Goal: Information Seeking & Learning: Stay updated

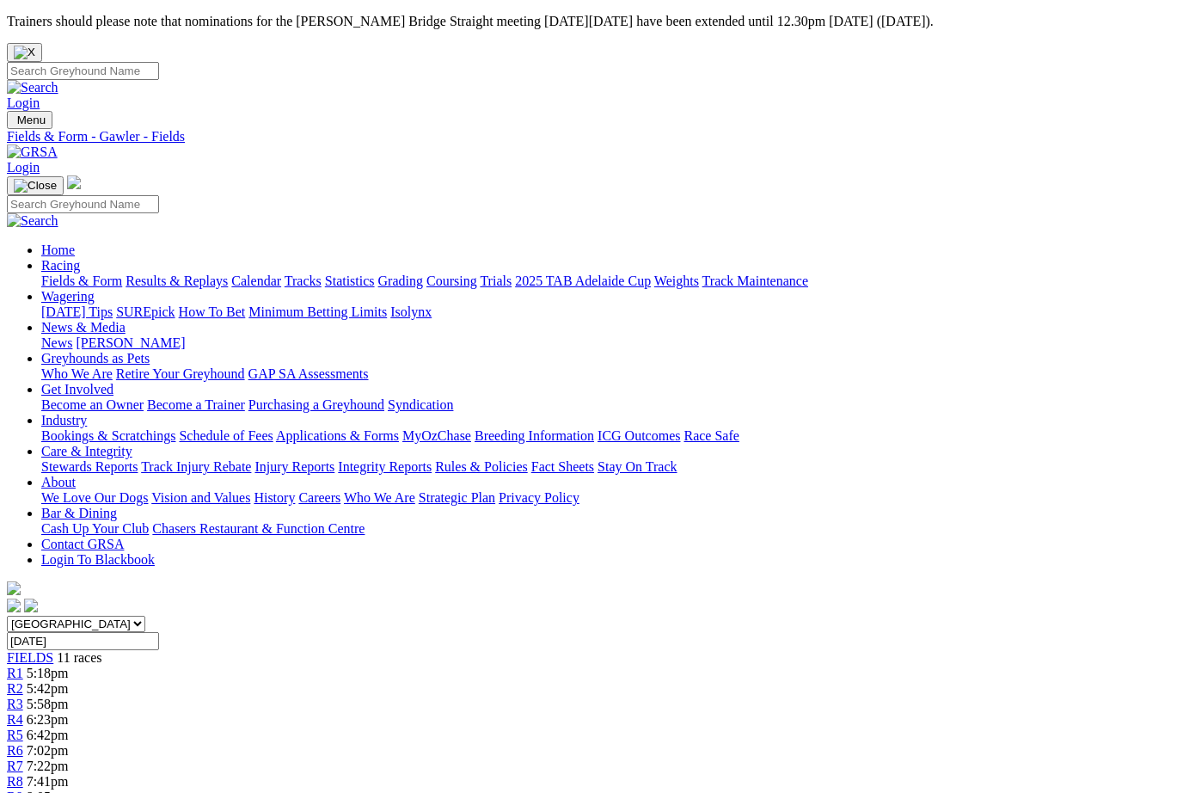
click at [222, 273] on link "Results & Replays" at bounding box center [177, 280] width 102 height 15
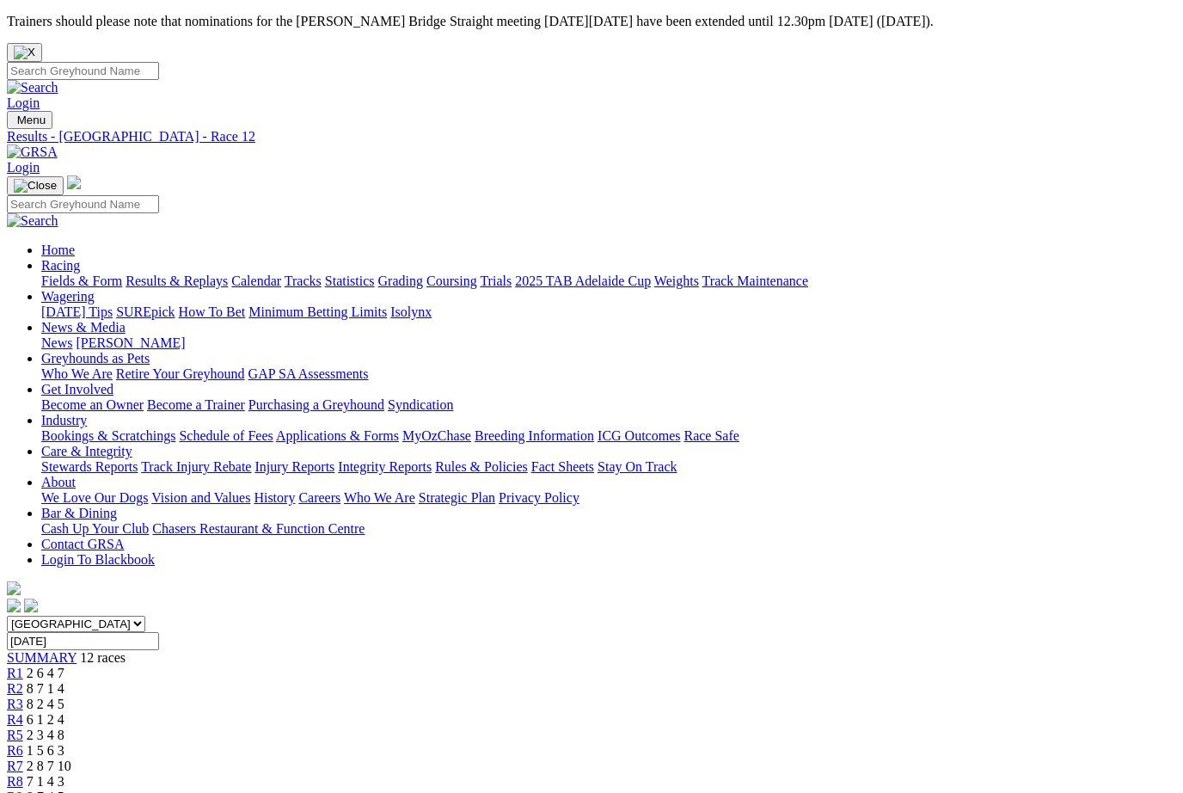
click at [197, 273] on link "Results & Replays" at bounding box center [177, 280] width 102 height 15
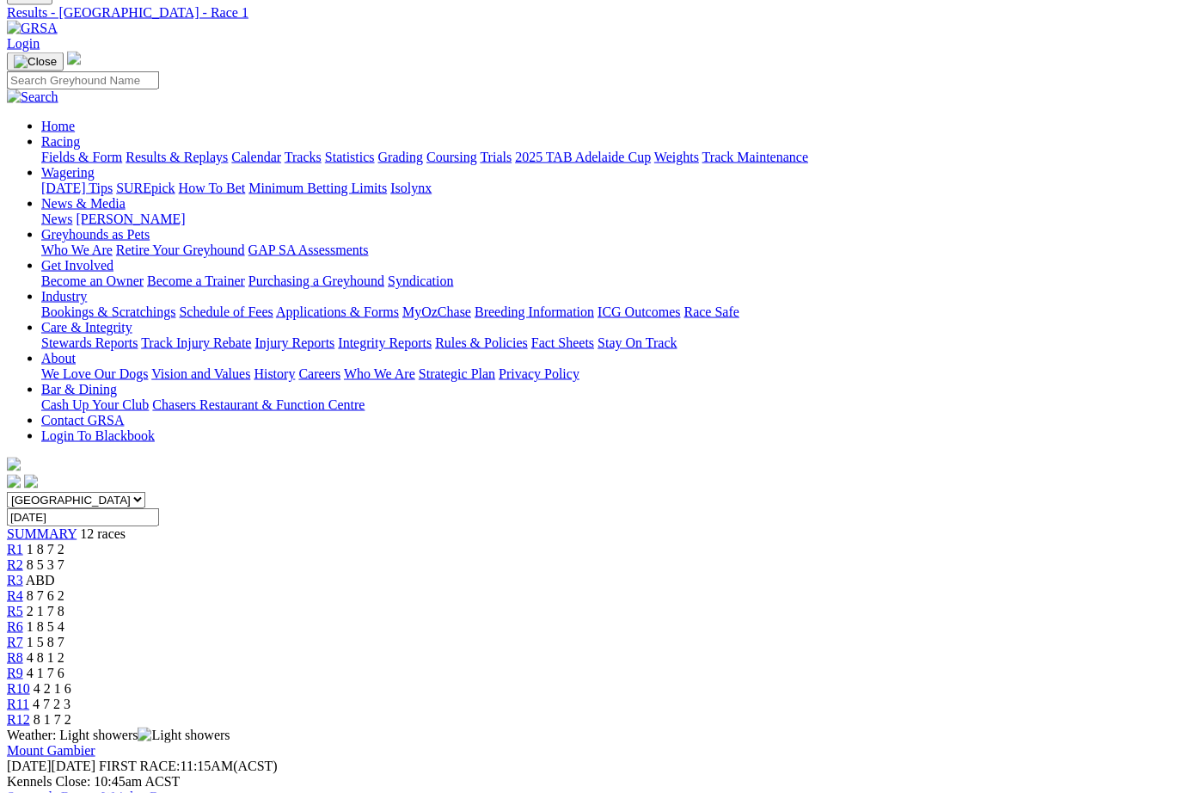
scroll to position [125, 0]
click at [64, 556] on span "8 5 3 7" at bounding box center [46, 563] width 38 height 15
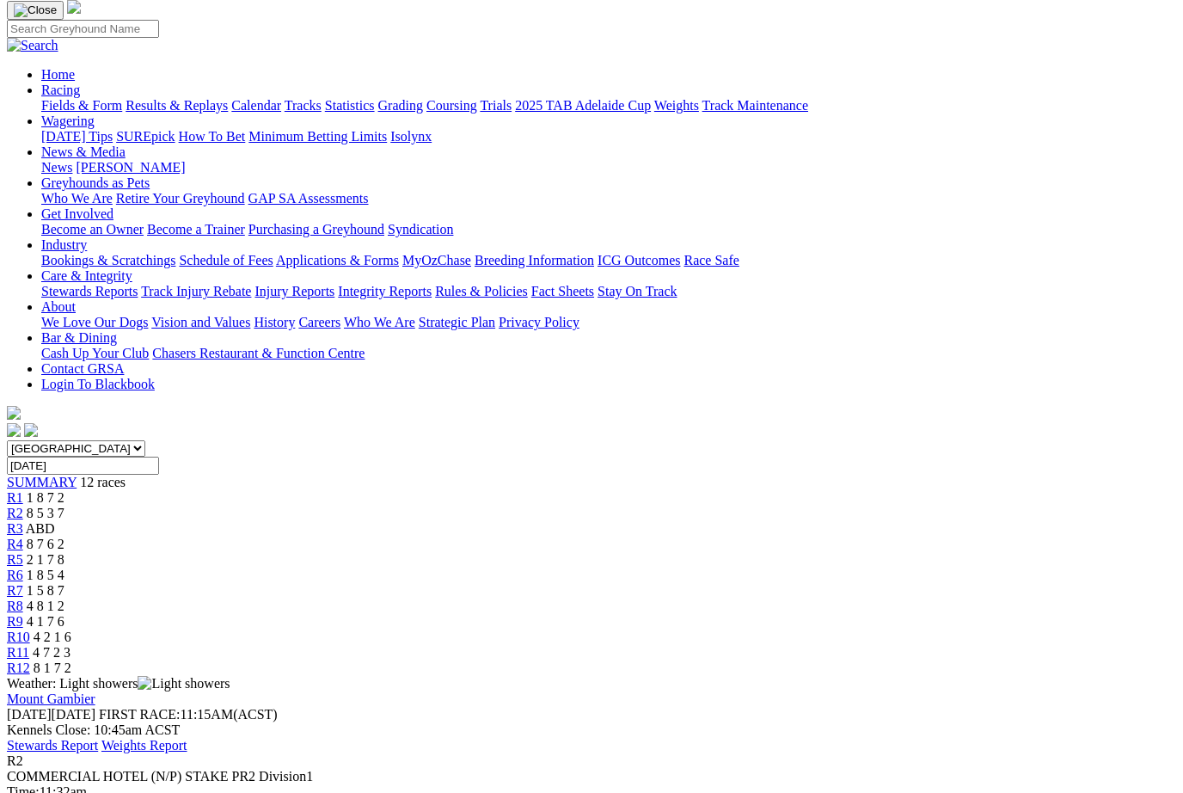
scroll to position [149, 0]
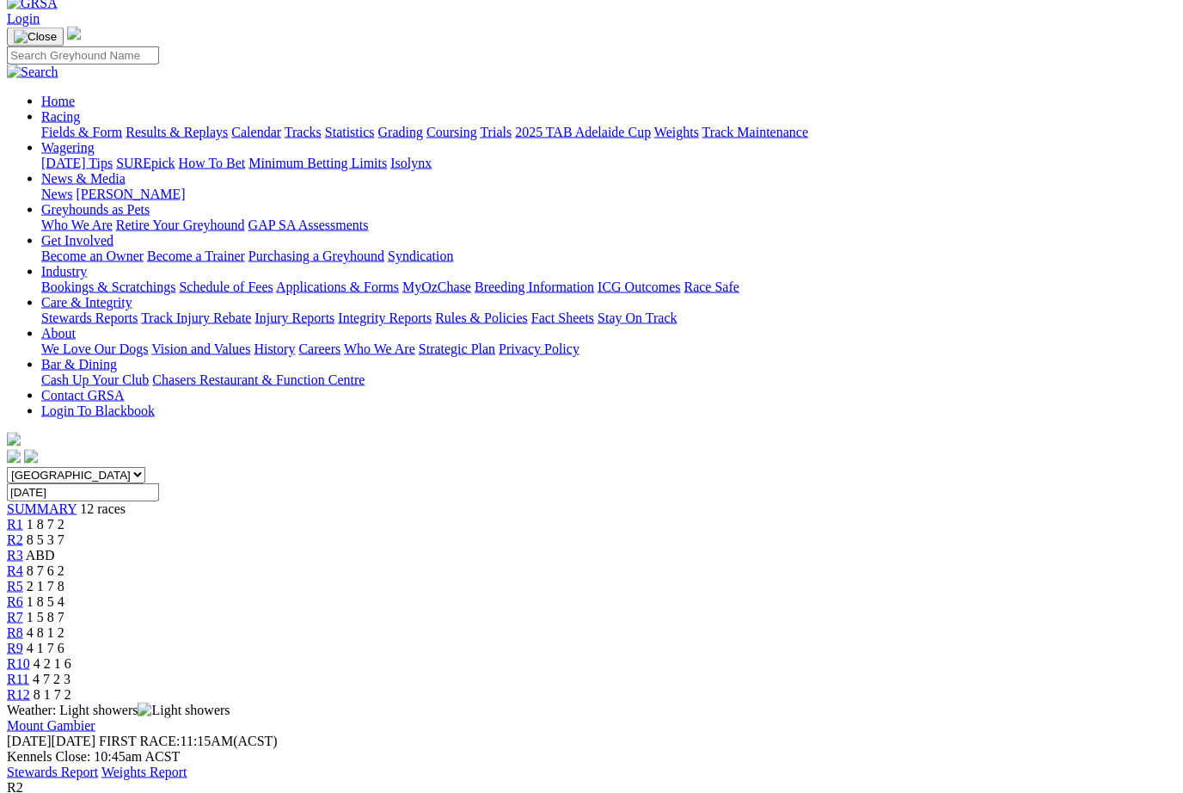
click at [23, 548] on link "R3" at bounding box center [15, 555] width 16 height 15
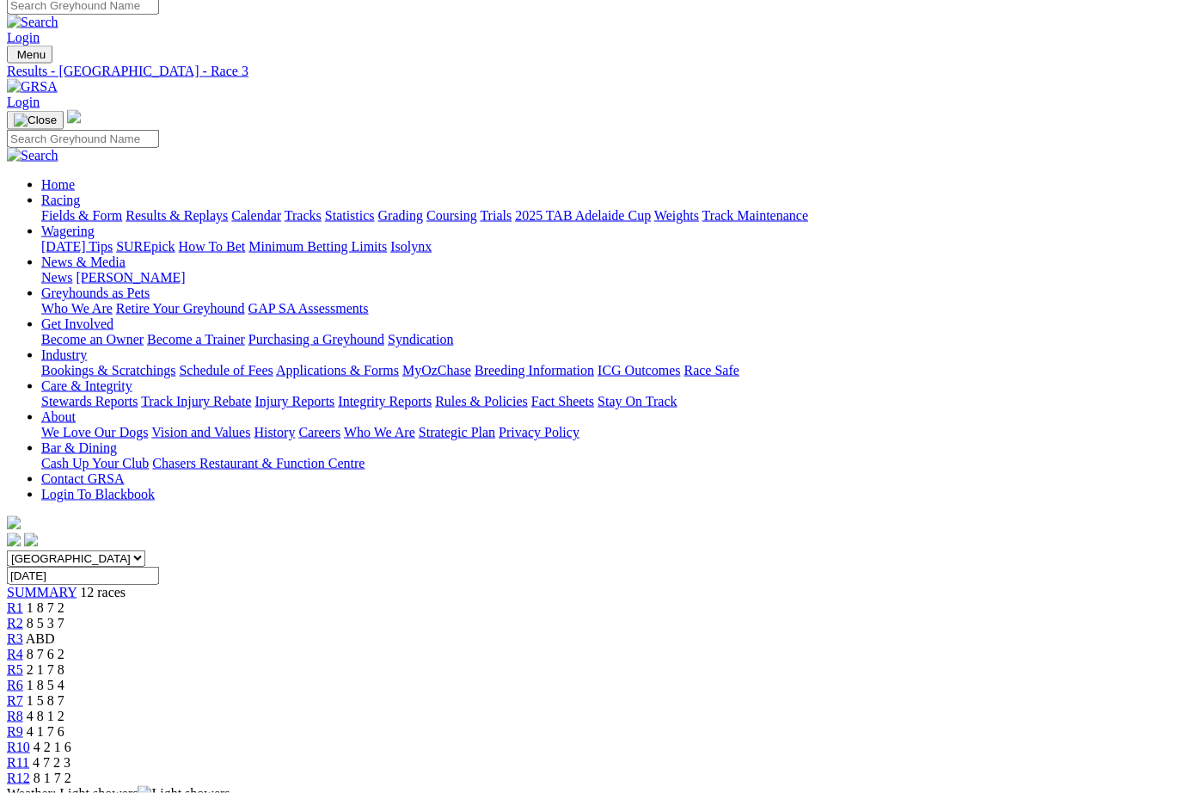
scroll to position [46, 3]
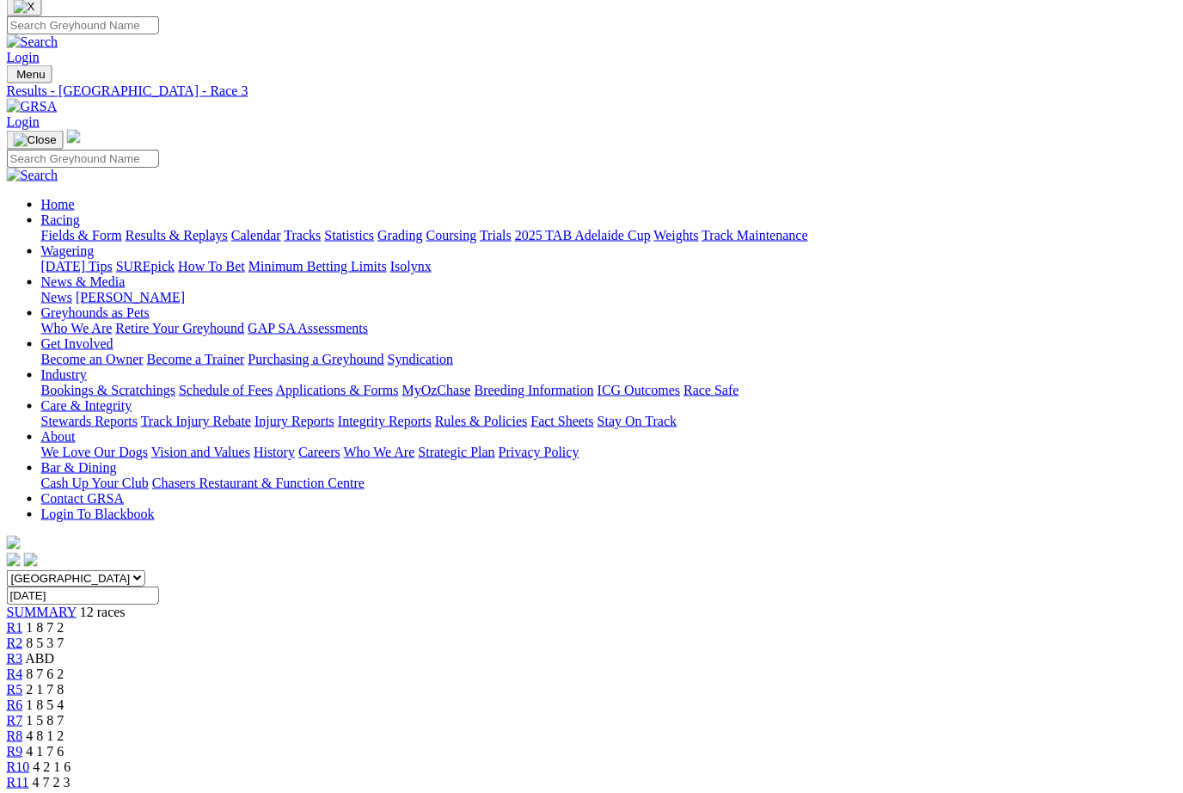
click at [64, 666] on span "8 7 6 2" at bounding box center [46, 673] width 38 height 15
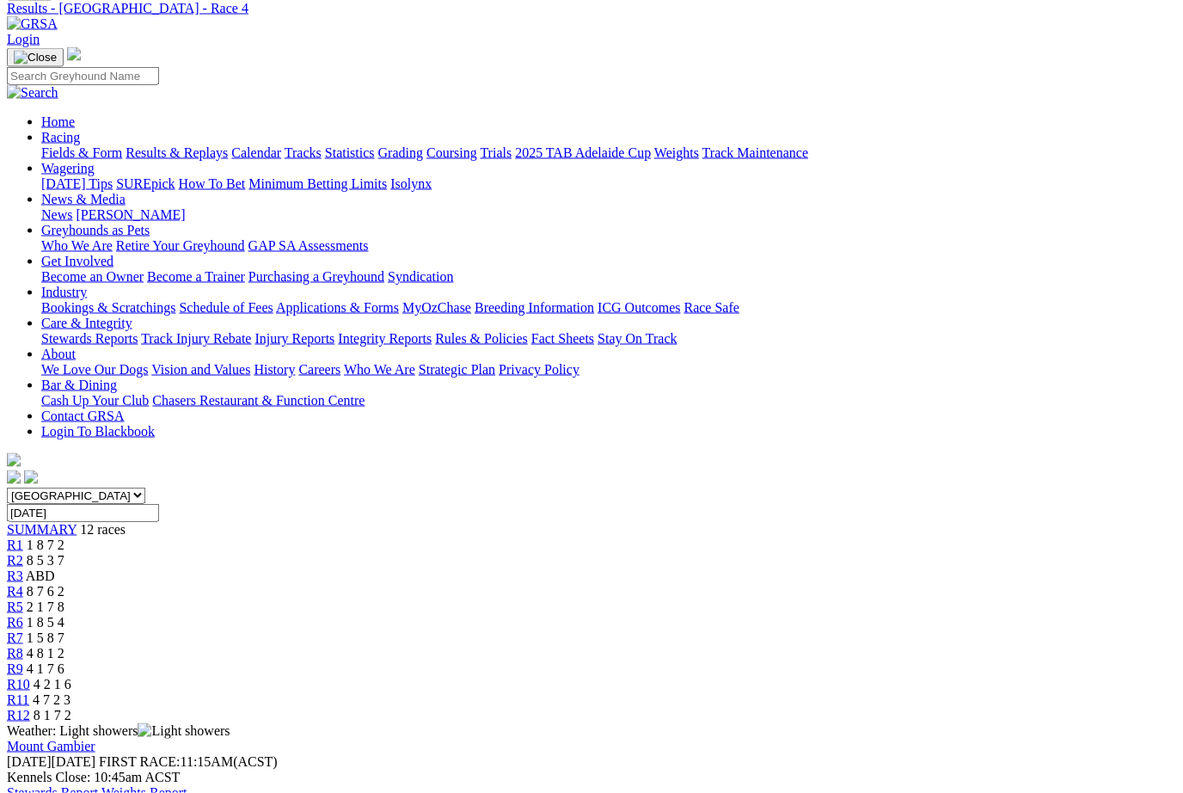
scroll to position [132, 0]
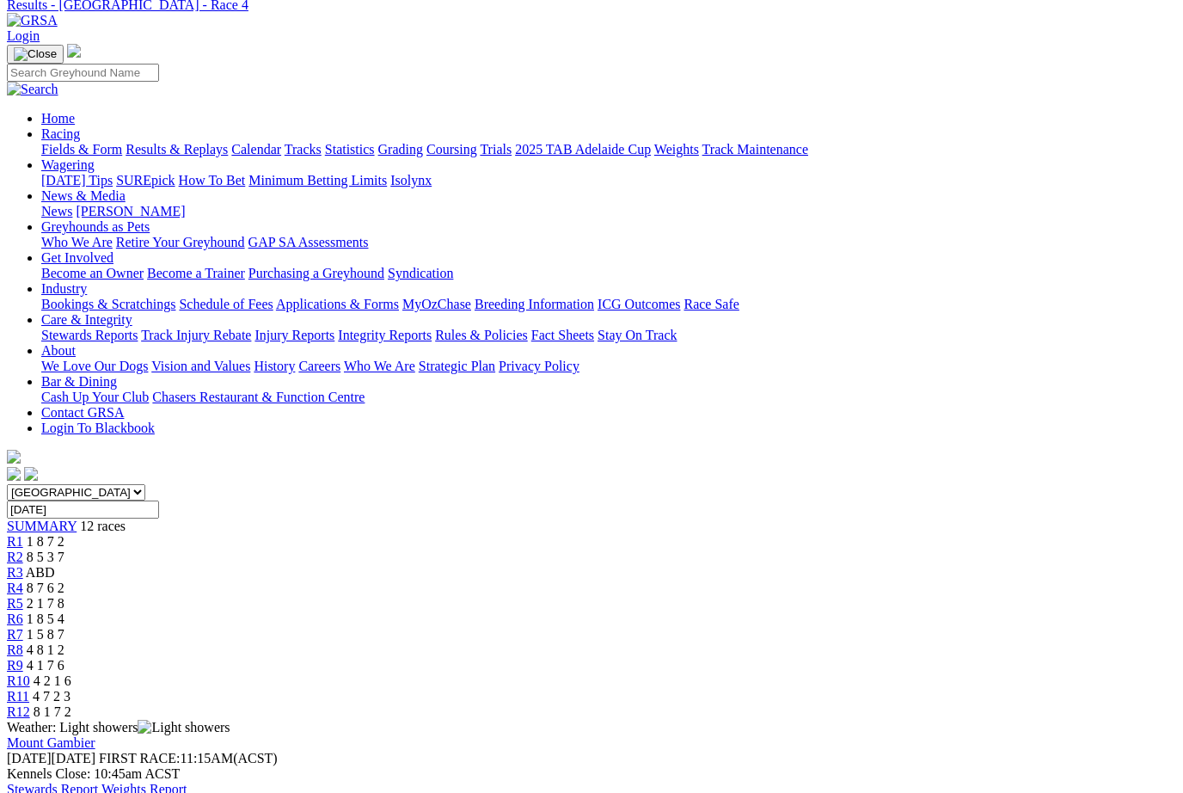
click at [64, 596] on span "2 1 7 8" at bounding box center [46, 603] width 38 height 15
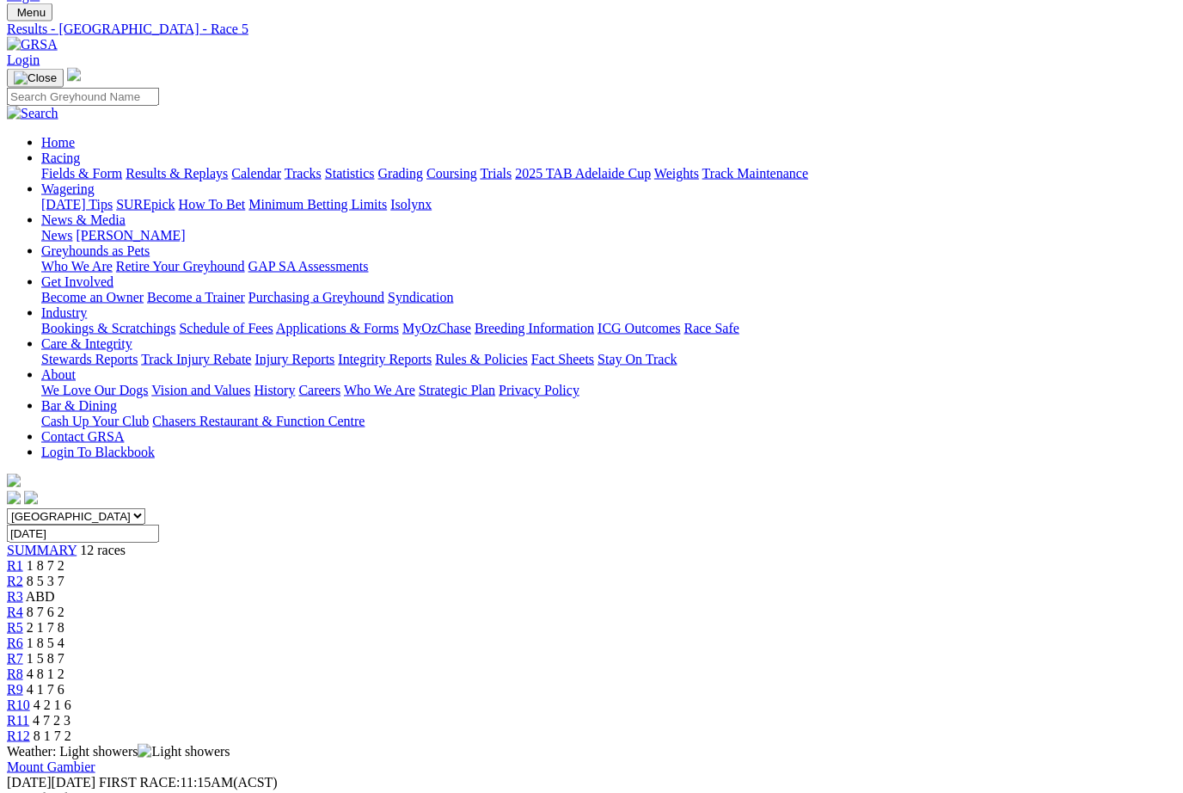
scroll to position [115, 0]
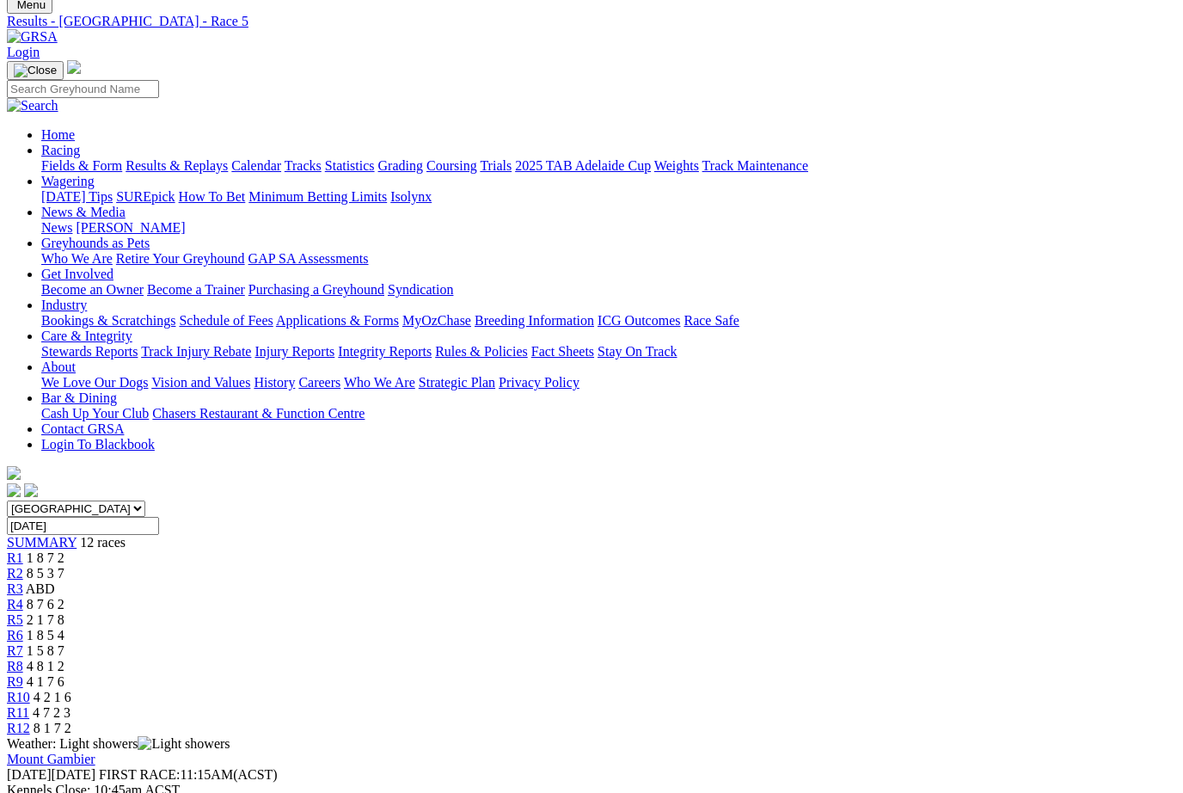
click at [23, 628] on span "R6" at bounding box center [15, 635] width 16 height 15
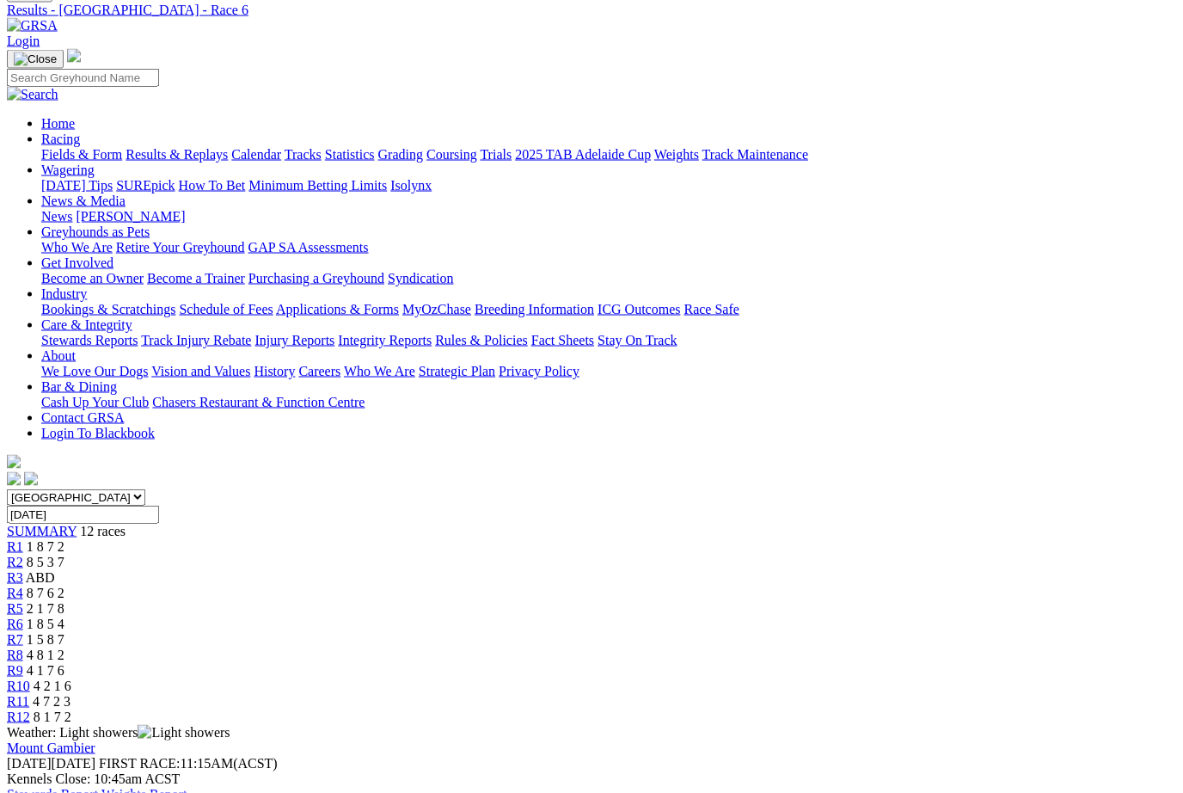
scroll to position [128, 0]
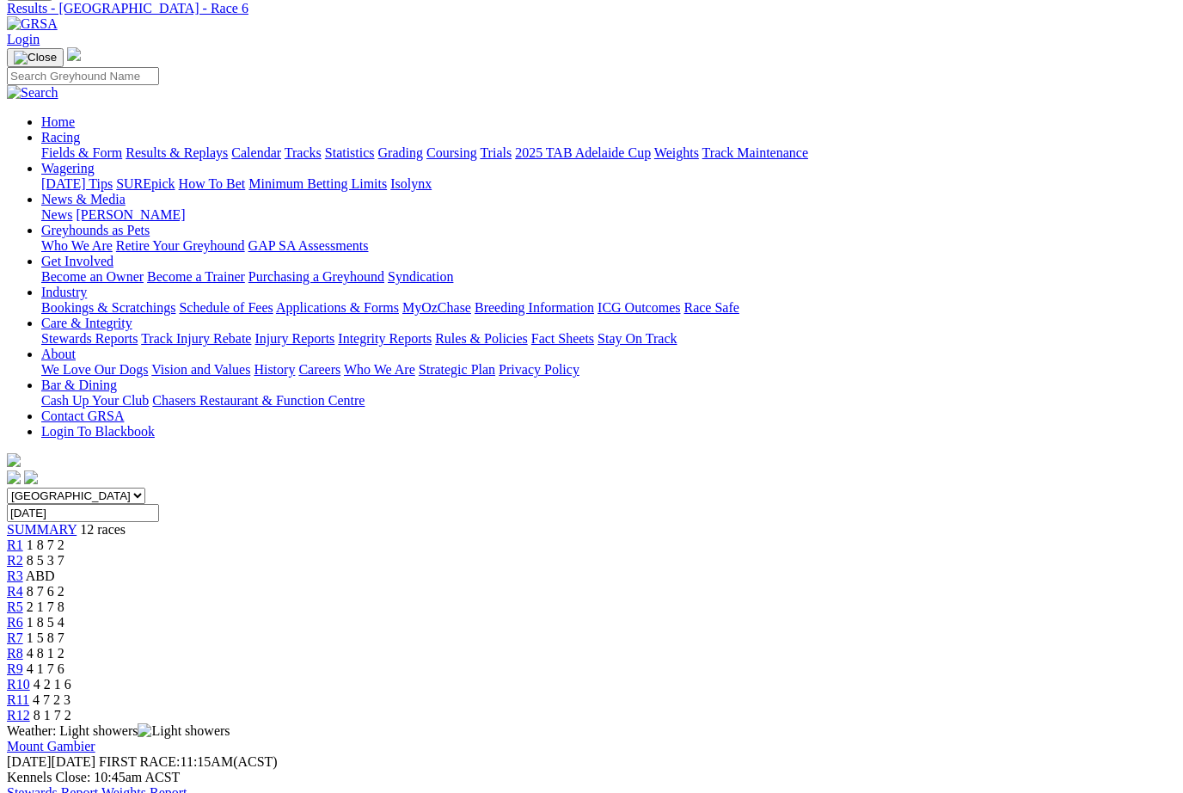
click at [64, 630] on span "1 5 8 7" at bounding box center [46, 637] width 38 height 15
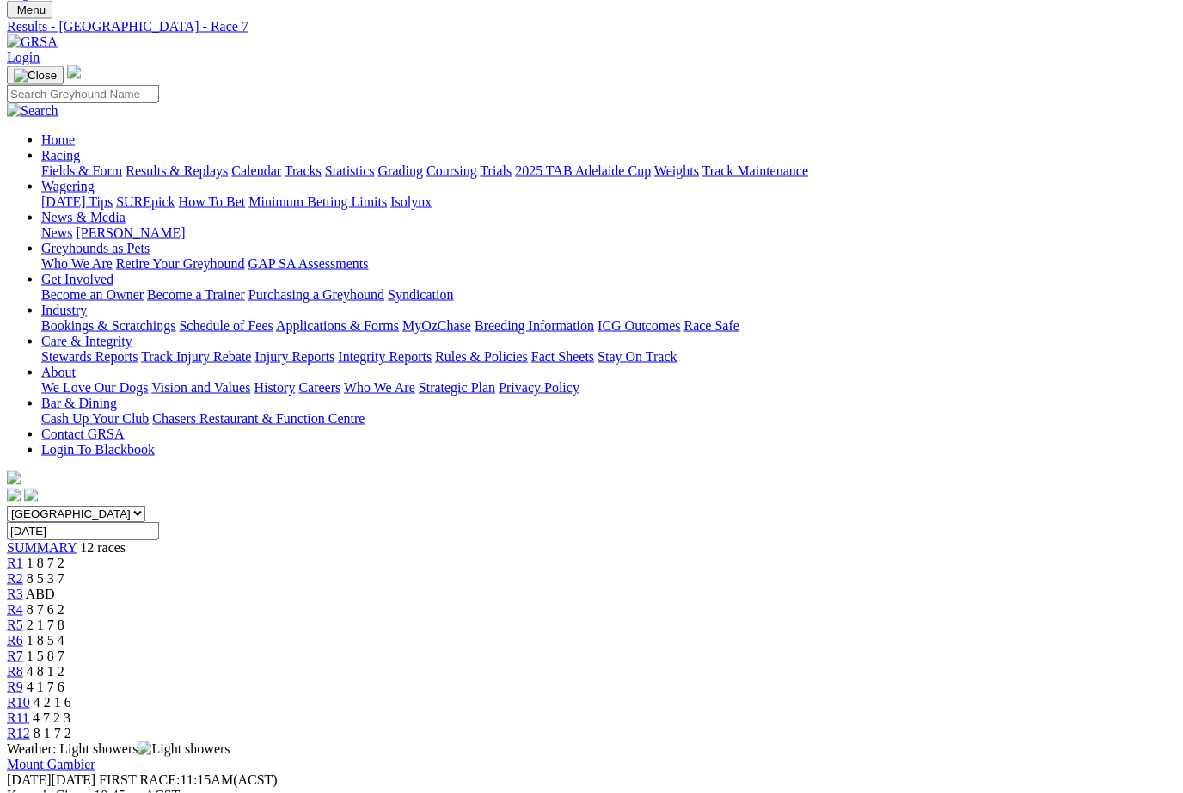
scroll to position [111, 0]
click at [23, 663] on link "R8" at bounding box center [15, 670] width 16 height 15
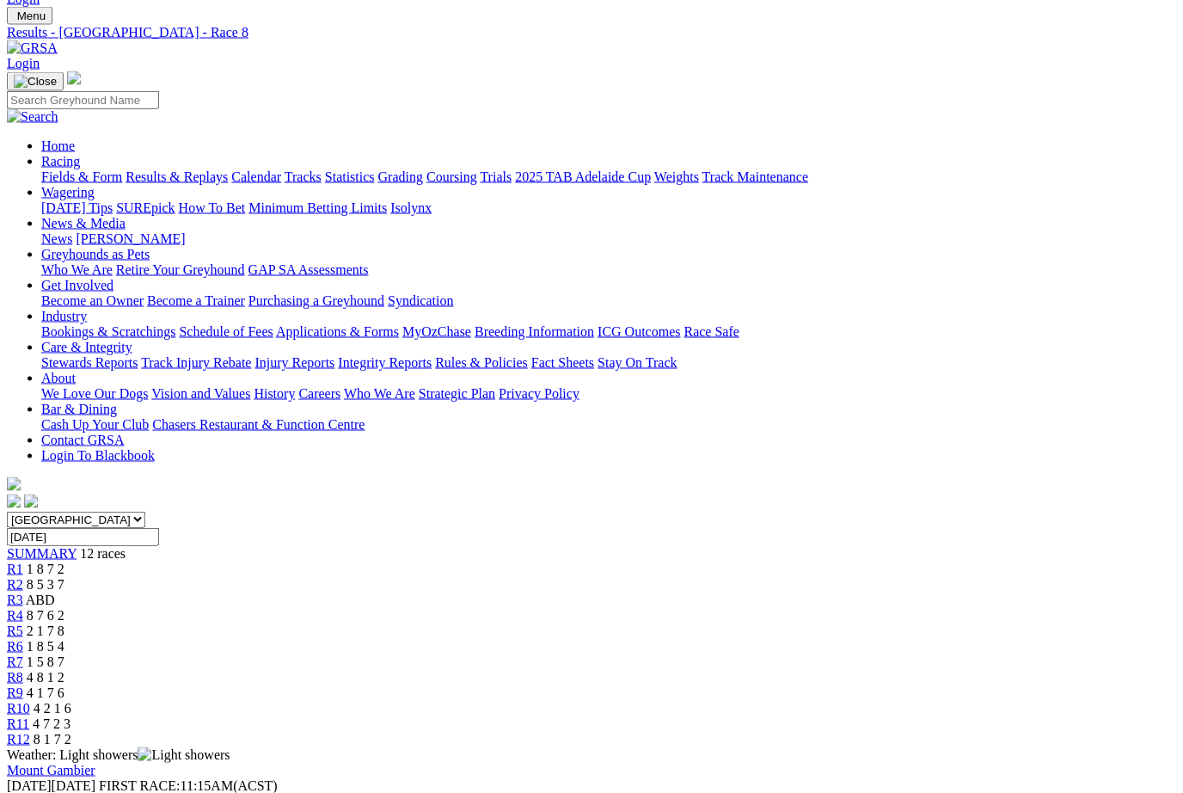
scroll to position [105, 0]
click at [23, 684] on link "R9" at bounding box center [15, 691] width 16 height 15
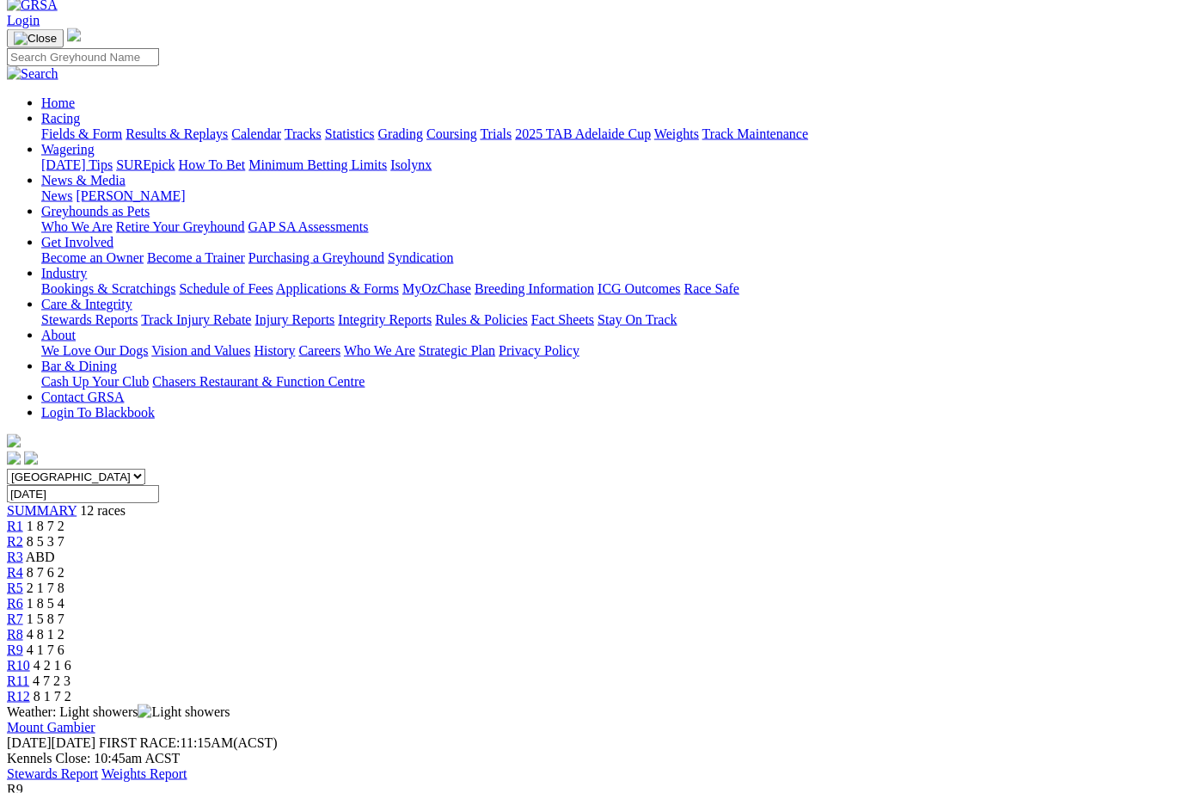
scroll to position [148, 0]
click at [71, 657] on span "4 2 1 6" at bounding box center [53, 664] width 38 height 15
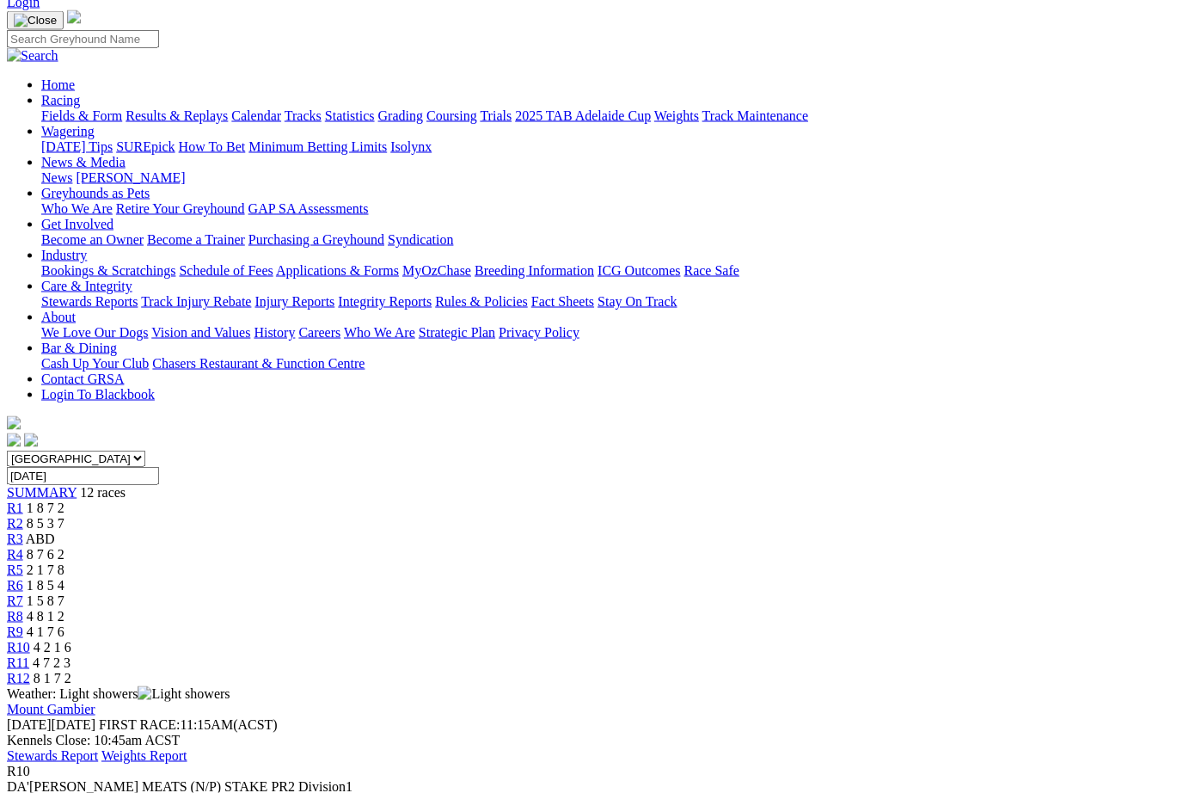
scroll to position [166, 0]
click at [71, 654] on span "4 7 2 3" at bounding box center [52, 661] width 38 height 15
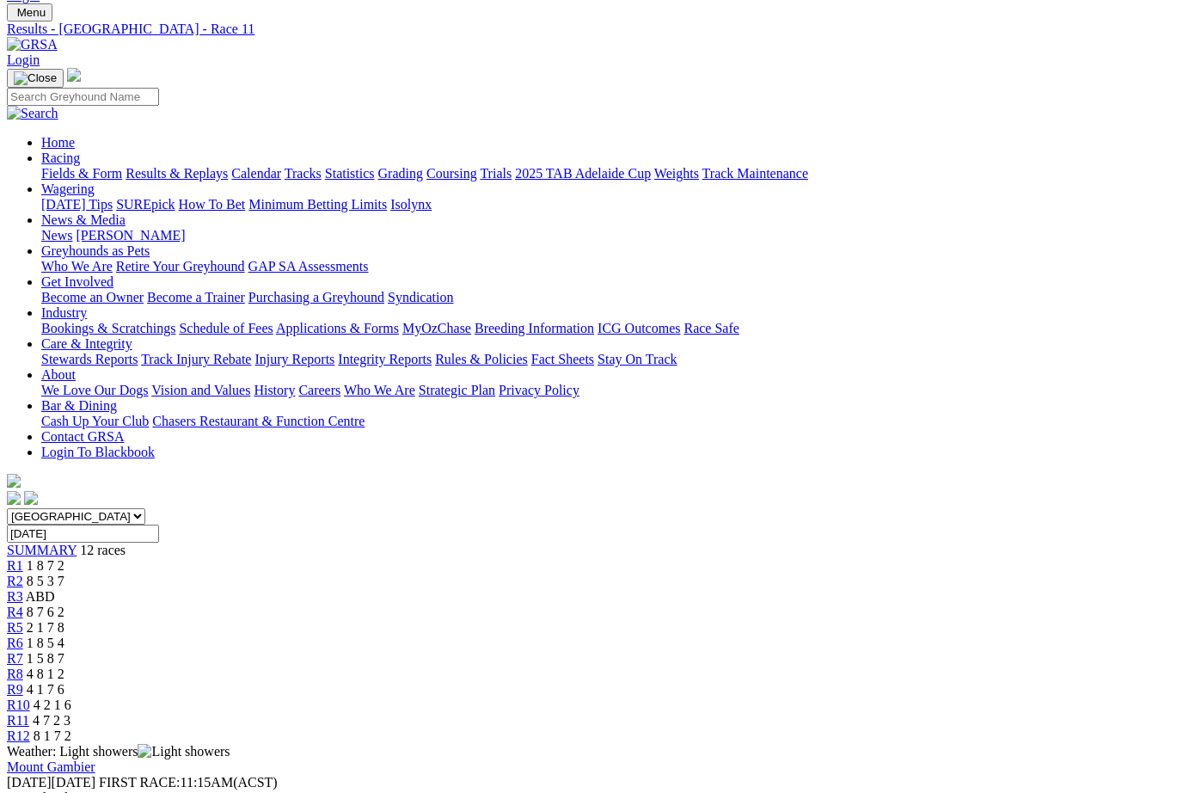
scroll to position [159, 0]
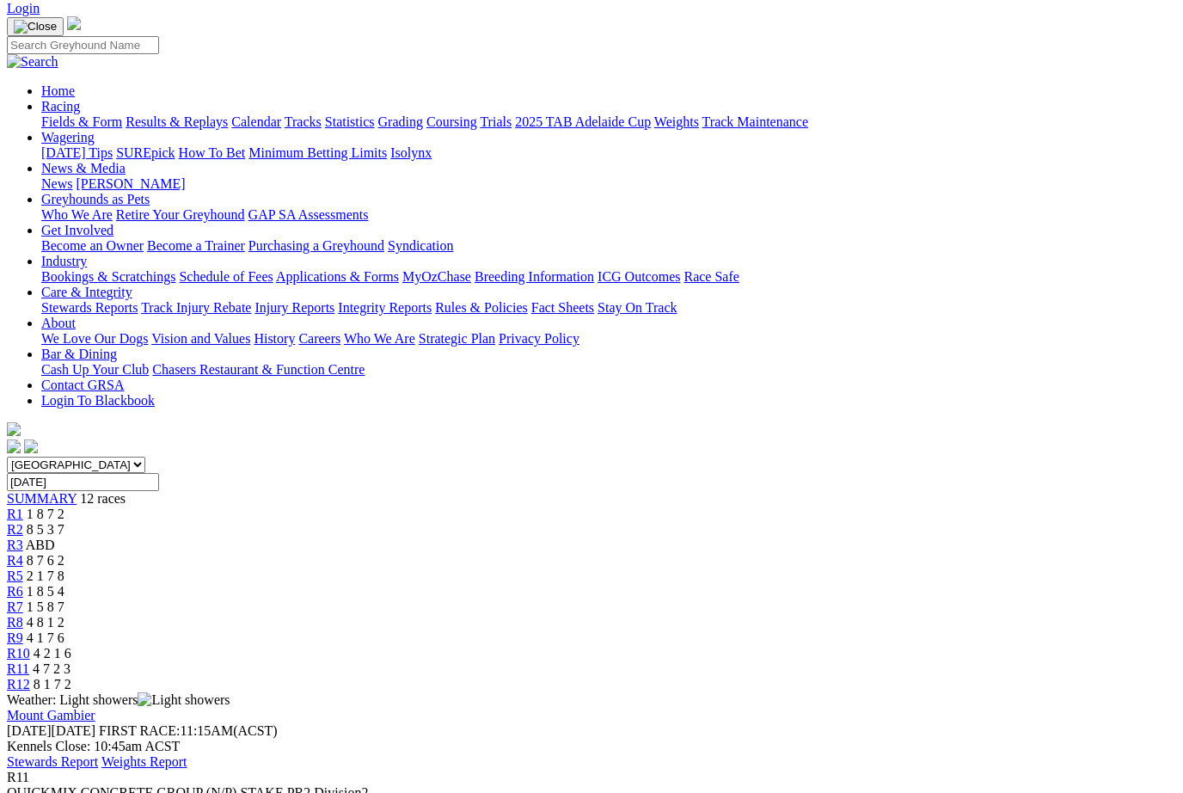
click at [30, 677] on span "R12" at bounding box center [18, 684] width 23 height 15
